Goal: Information Seeking & Learning: Check status

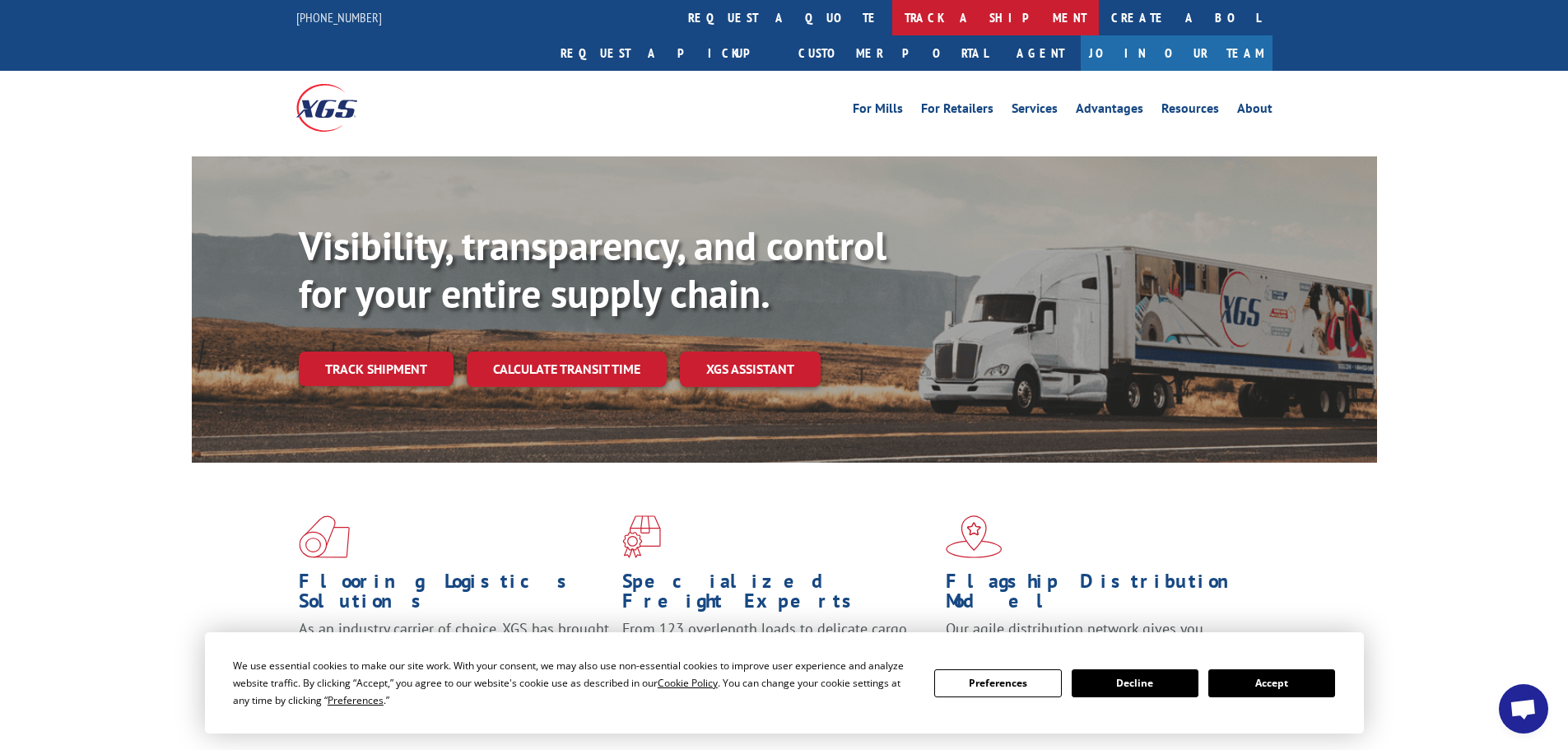
click at [892, 21] on link "track a shipment" at bounding box center [996, 17] width 206 height 35
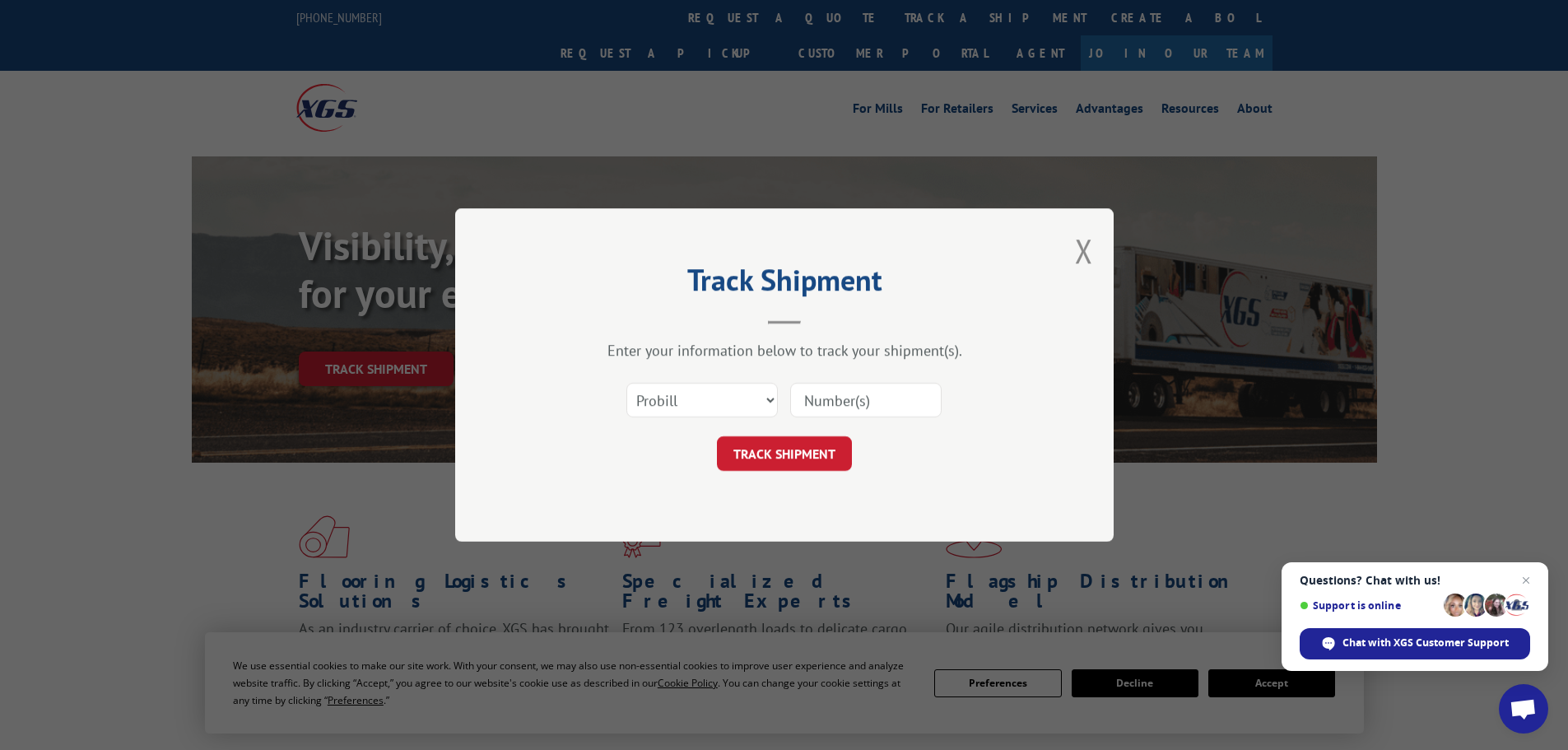
click at [808, 401] on input at bounding box center [865, 400] width 151 height 35
paste input "17227819"
type input "17227819"
click at [795, 458] on button "TRACK SHIPMENT" at bounding box center [784, 454] width 135 height 35
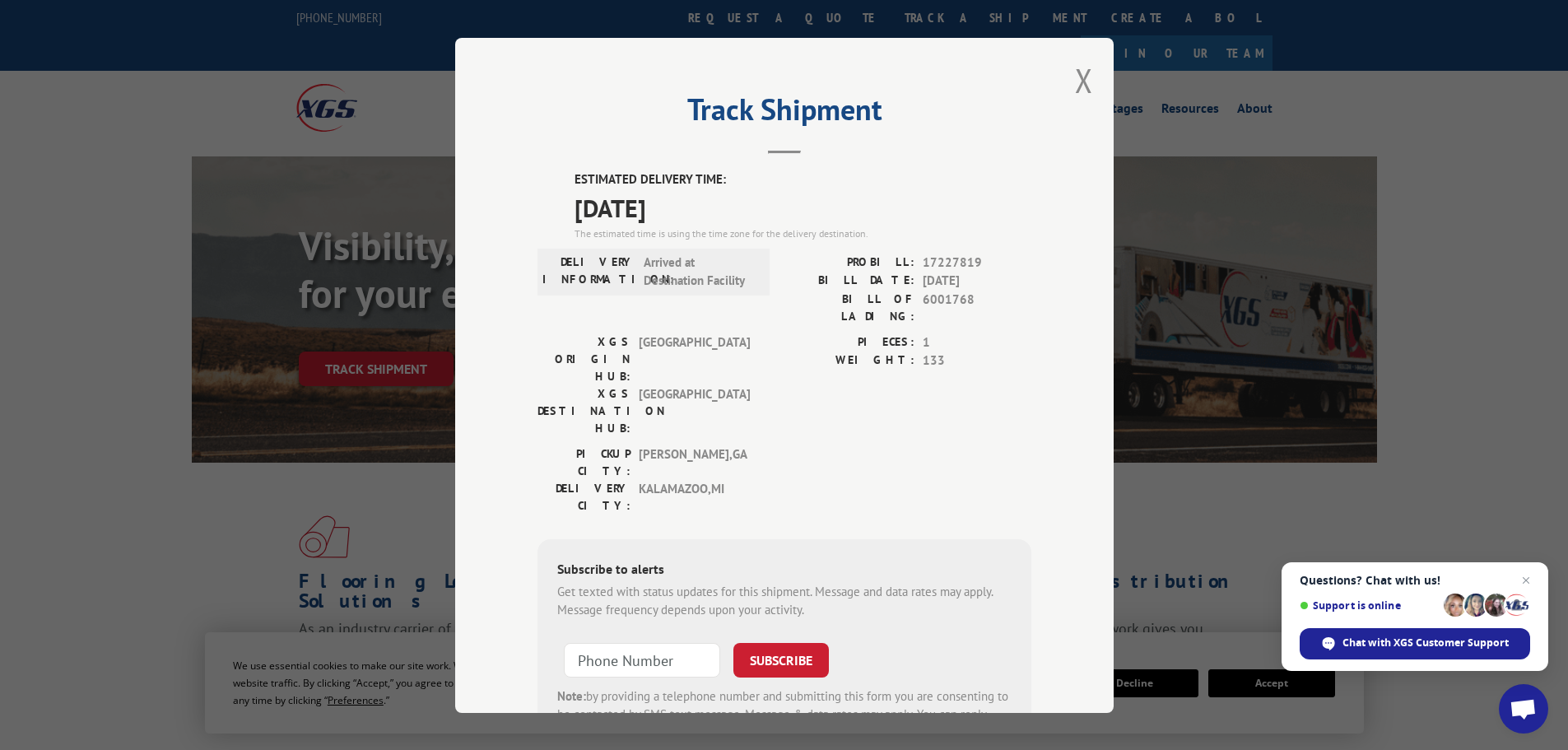
drag, startPoint x: 711, startPoint y: 198, endPoint x: 563, endPoint y: 180, distance: 149.1
click at [563, 180] on div "ESTIMATED DELIVERY TIME: [DATE] The estimated time is using the time zone for t…" at bounding box center [784, 466] width 494 height 592
copy div "ESTIMATED DELIVERY TIME: [DATE]"
click at [1079, 87] on button "Close modal" at bounding box center [1084, 80] width 18 height 44
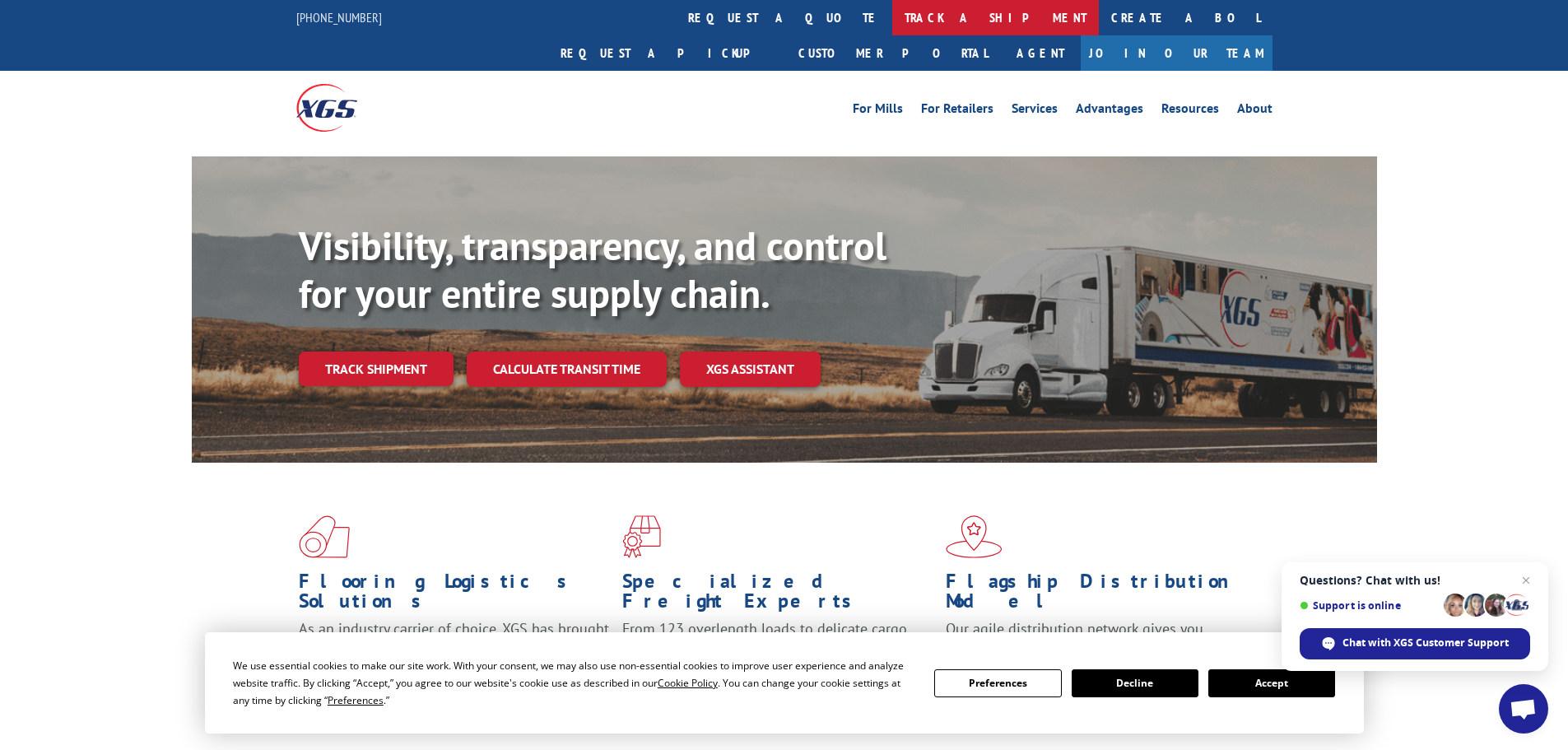
click at [892, 6] on link "track a shipment" at bounding box center [996, 17] width 206 height 35
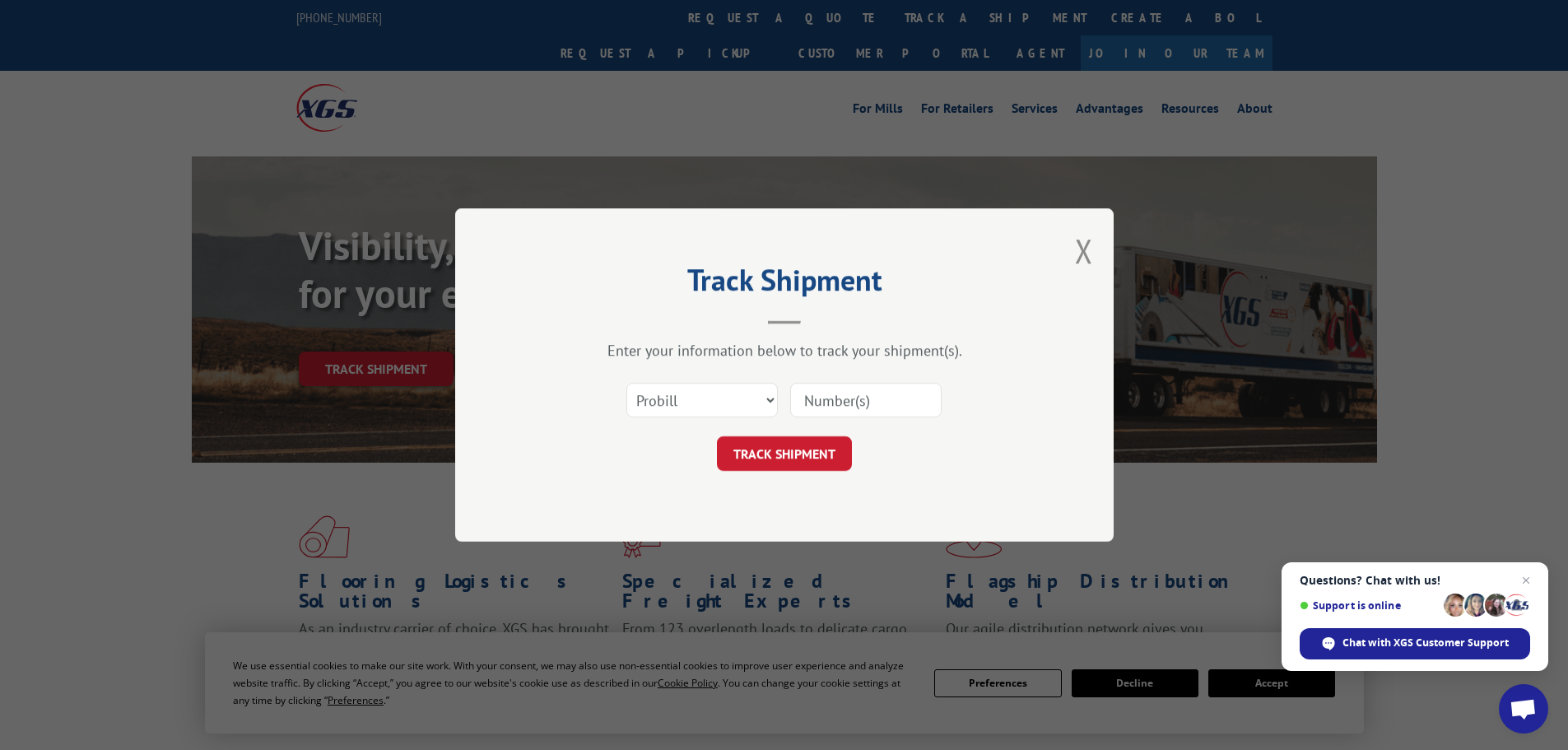
click at [844, 400] on input at bounding box center [865, 400] width 151 height 35
paste input "16397742"
type input "16397742"
click at [801, 460] on button "TRACK SHIPMENT" at bounding box center [784, 454] width 135 height 35
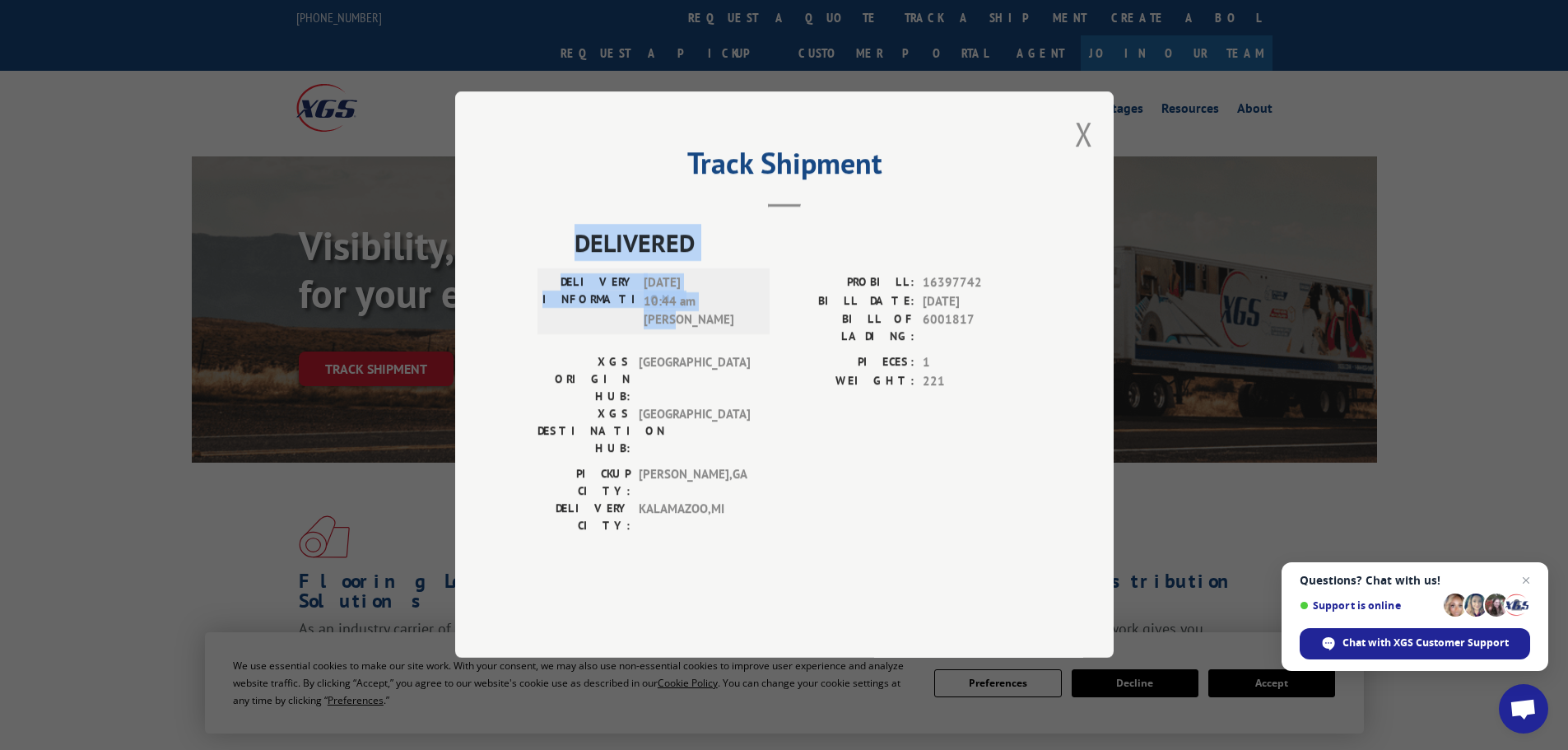
drag, startPoint x: 676, startPoint y: 375, endPoint x: 570, endPoint y: 292, distance: 134.6
click at [570, 292] on div "DELIVERED DELIVERY INFORMATION: [DATE] 10:44 am [PERSON_NAME] PROBILL: 16397742…" at bounding box center [784, 384] width 494 height 318
copy div "DELIVERED DELIVERY INFORMATION: [DATE] 10:44 am [PERSON_NAME]"
click at [1082, 156] on button "Close modal" at bounding box center [1084, 134] width 18 height 44
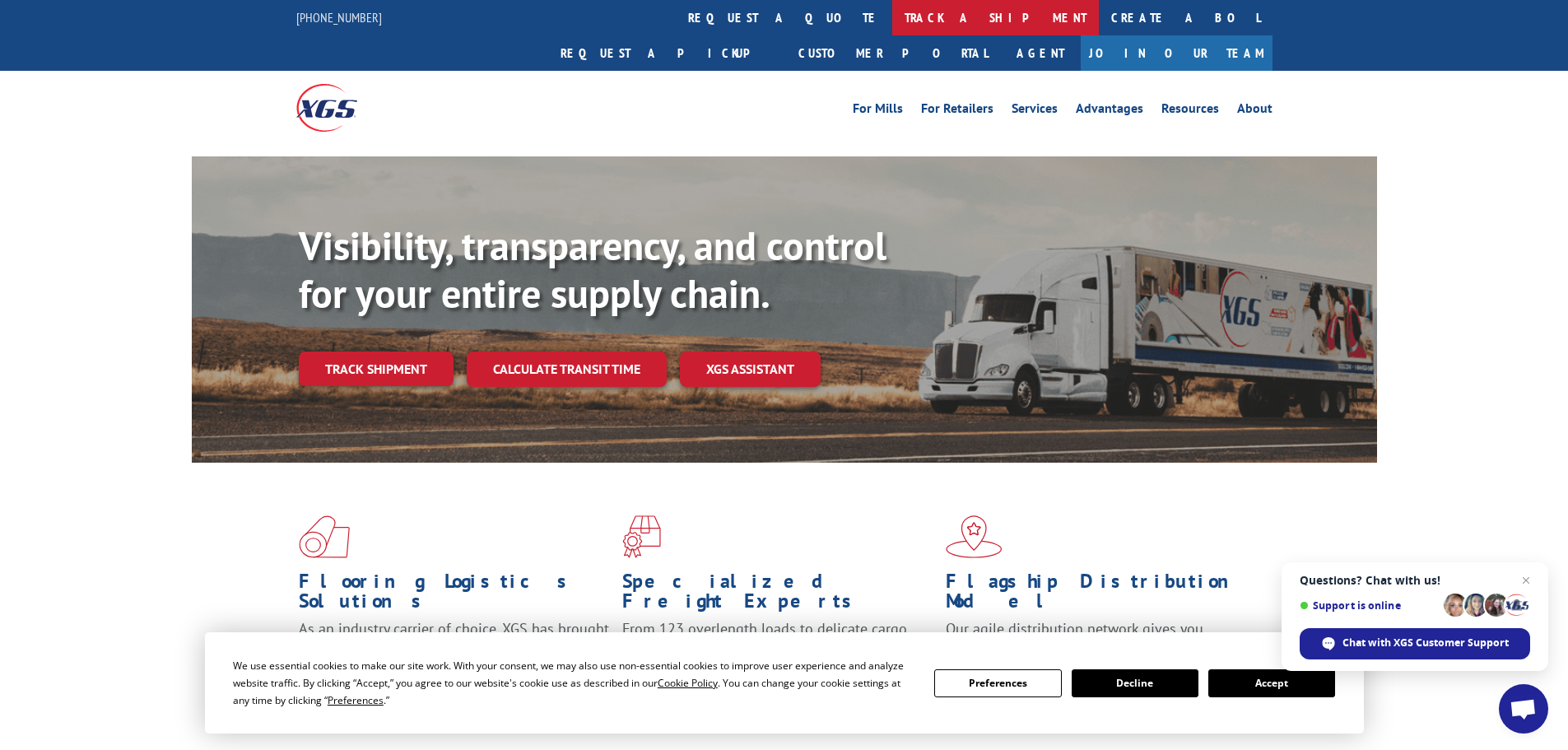
click at [892, 11] on link "track a shipment" at bounding box center [996, 17] width 206 height 35
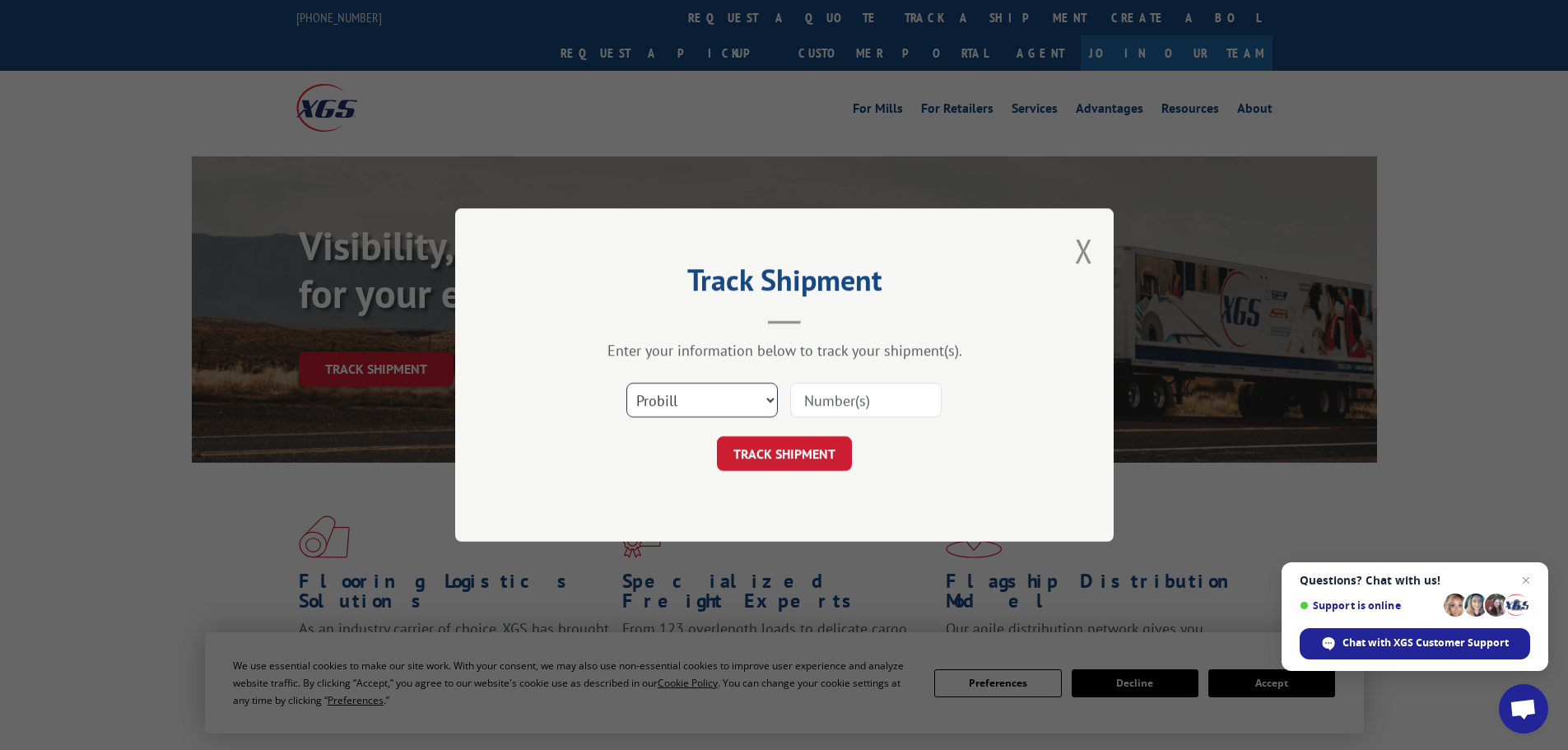
click at [737, 404] on select "Select category... Probill BOL PO" at bounding box center [702, 400] width 151 height 35
select select "po"
click at [627, 383] on select "Select category... Probill BOL PO" at bounding box center [702, 400] width 151 height 35
click at [862, 399] on input at bounding box center [865, 400] width 151 height 35
paste input "28531619"
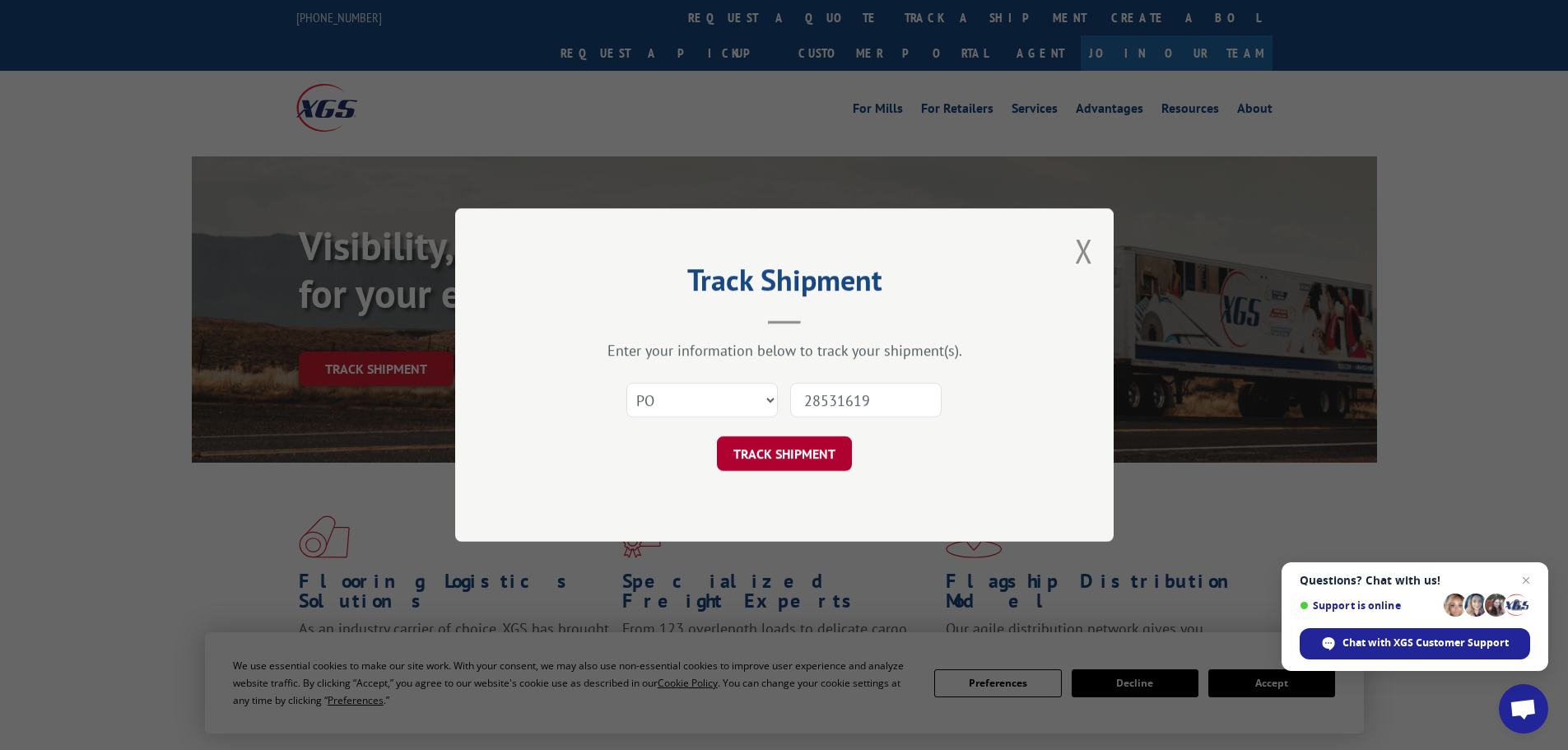
type input "28531619"
click at [779, 457] on button "TRACK SHIPMENT" at bounding box center [784, 454] width 135 height 35
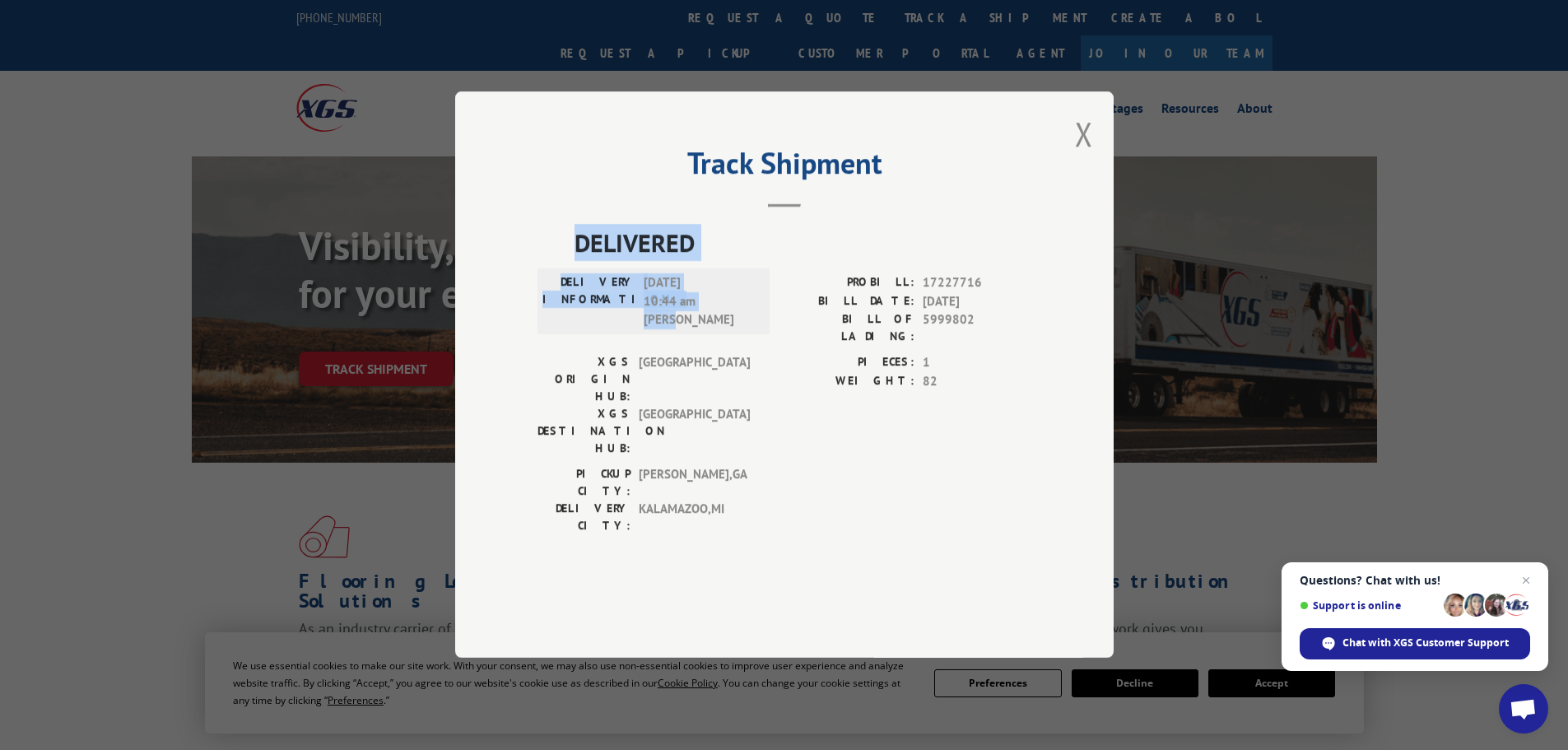
drag, startPoint x: 691, startPoint y: 368, endPoint x: 555, endPoint y: 288, distance: 157.8
click at [555, 288] on div "DELIVERED DELIVERY INFORMATION: [DATE] 10:44 am [PERSON_NAME] PROBILL: 17227716…" at bounding box center [784, 384] width 494 height 318
copy div "DELIVERED DELIVERY INFORMATION: [DATE] 10:44 am [PERSON_NAME]"
click at [1086, 156] on button "Close modal" at bounding box center [1084, 134] width 18 height 44
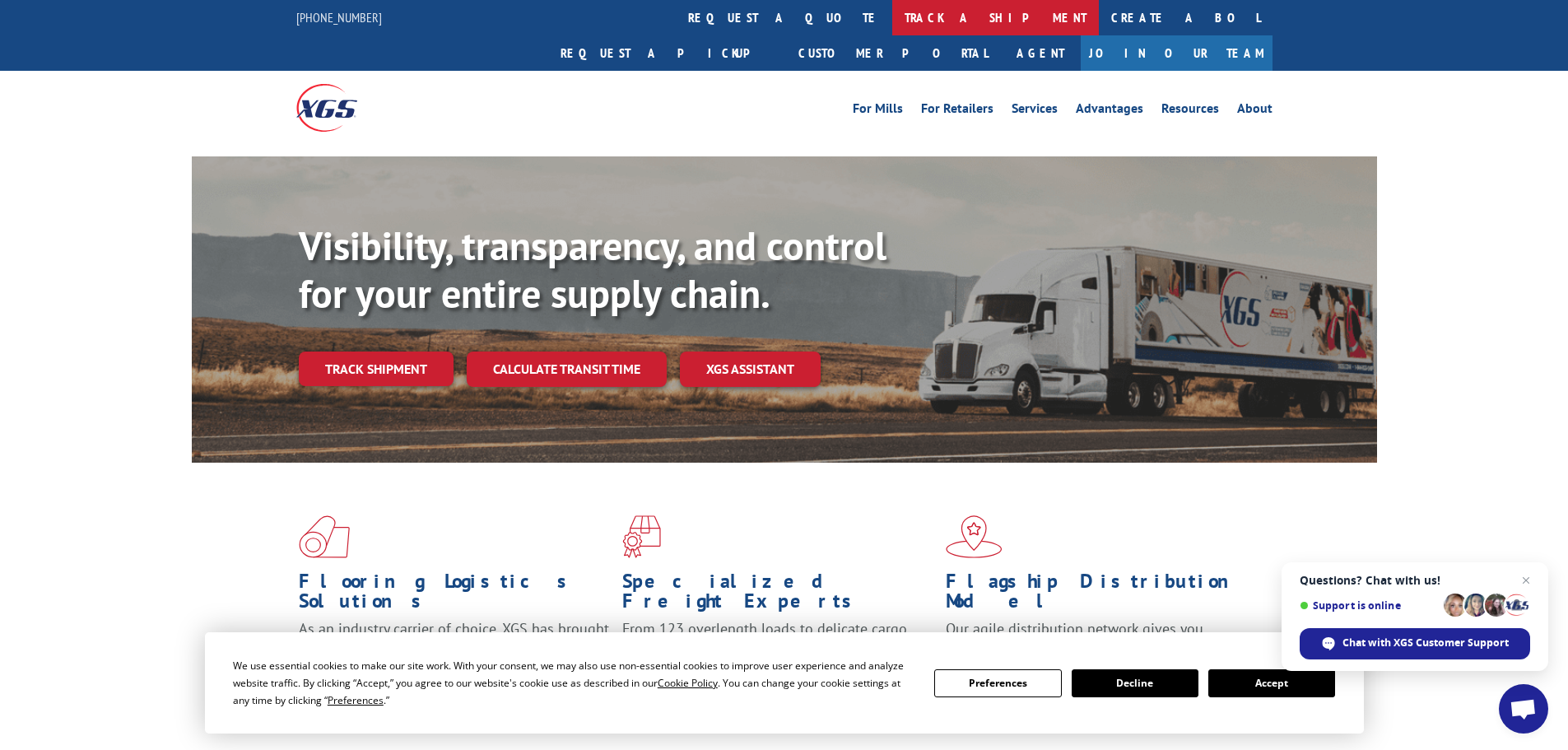
click at [892, 16] on link "track a shipment" at bounding box center [996, 17] width 206 height 35
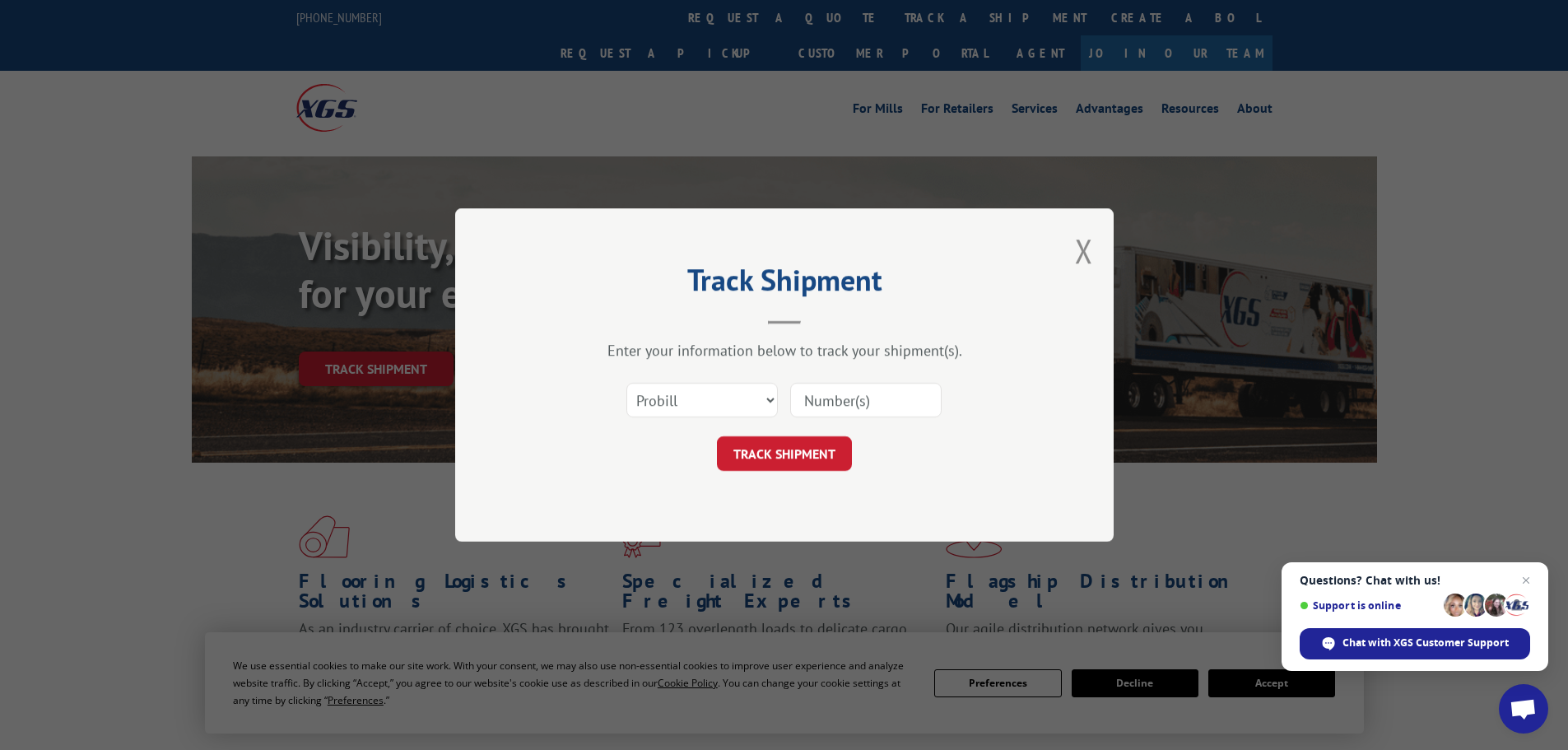
click at [815, 406] on input at bounding box center [865, 400] width 151 height 35
paste input "17228096"
type input "17228096"
click at [814, 465] on button "TRACK SHIPMENT" at bounding box center [784, 454] width 135 height 35
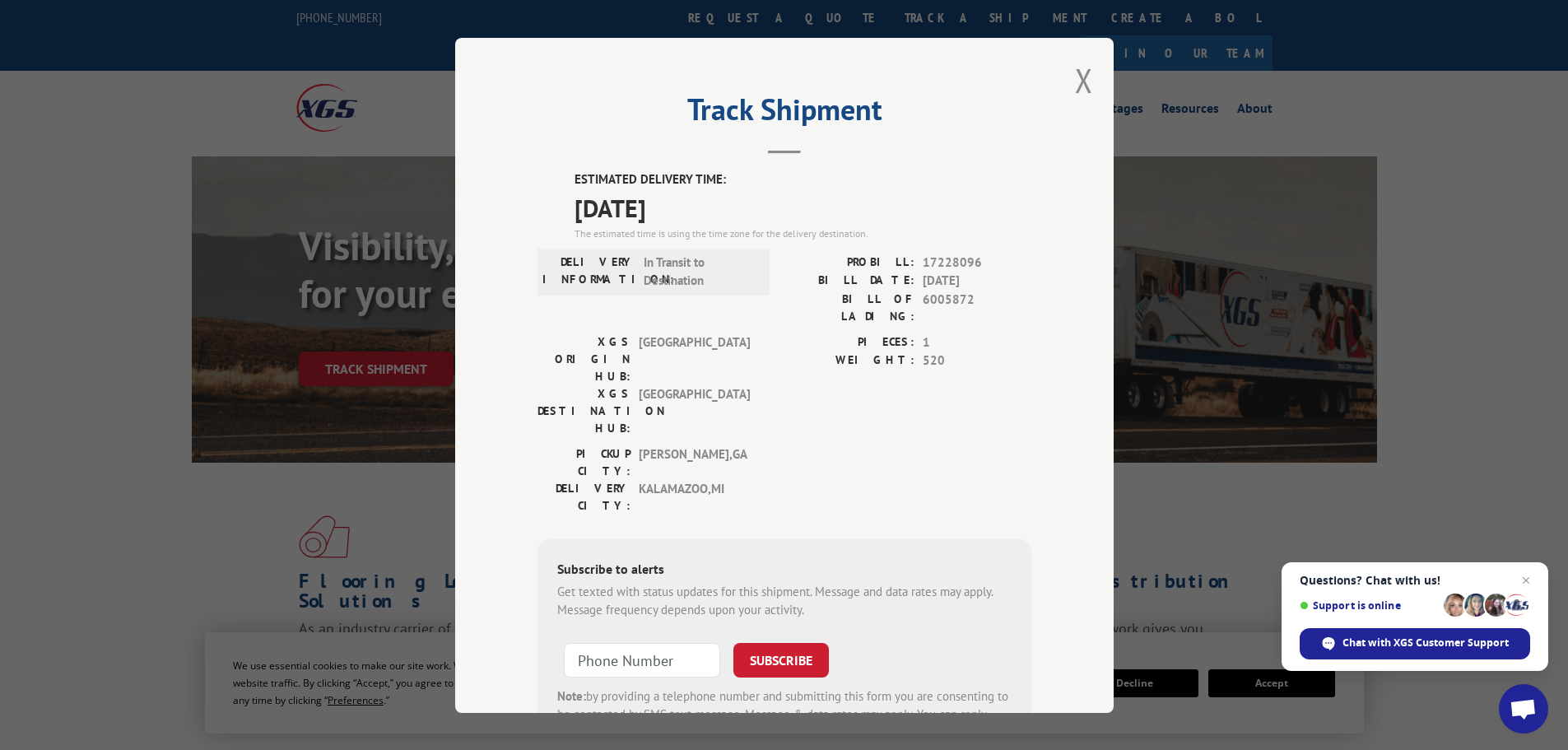
drag, startPoint x: 718, startPoint y: 215, endPoint x: 556, endPoint y: 177, distance: 166.4
click at [556, 177] on div "ESTIMATED DELIVERY TIME: [DATE] The estimated time is using the time zone for t…" at bounding box center [784, 466] width 494 height 592
copy div "ESTIMATED DELIVERY TIME: [DATE]"
